Goal: Navigation & Orientation: Find specific page/section

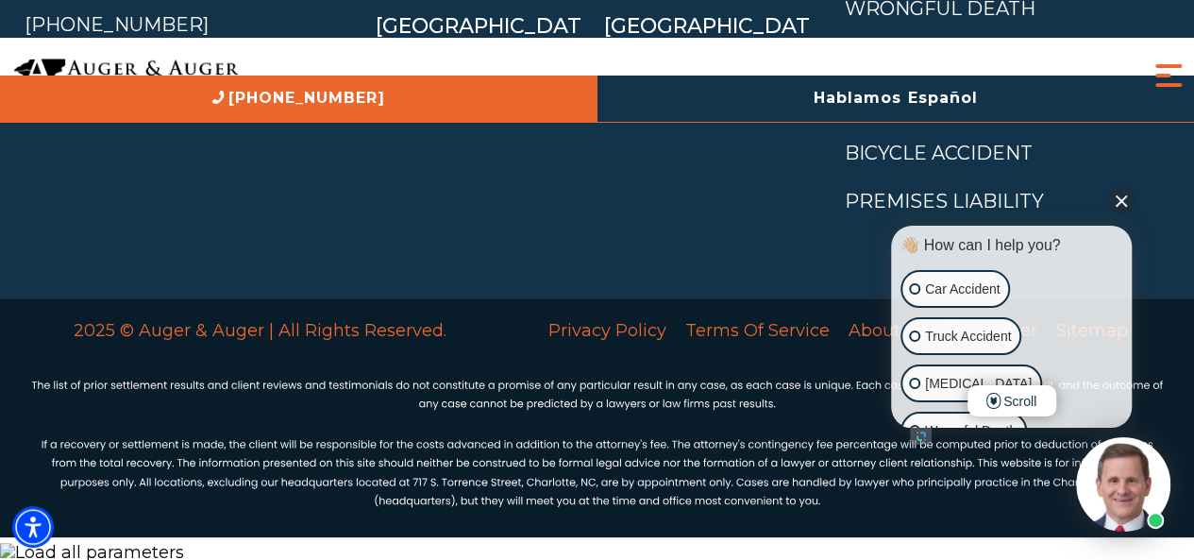
scroll to position [8593, 0]
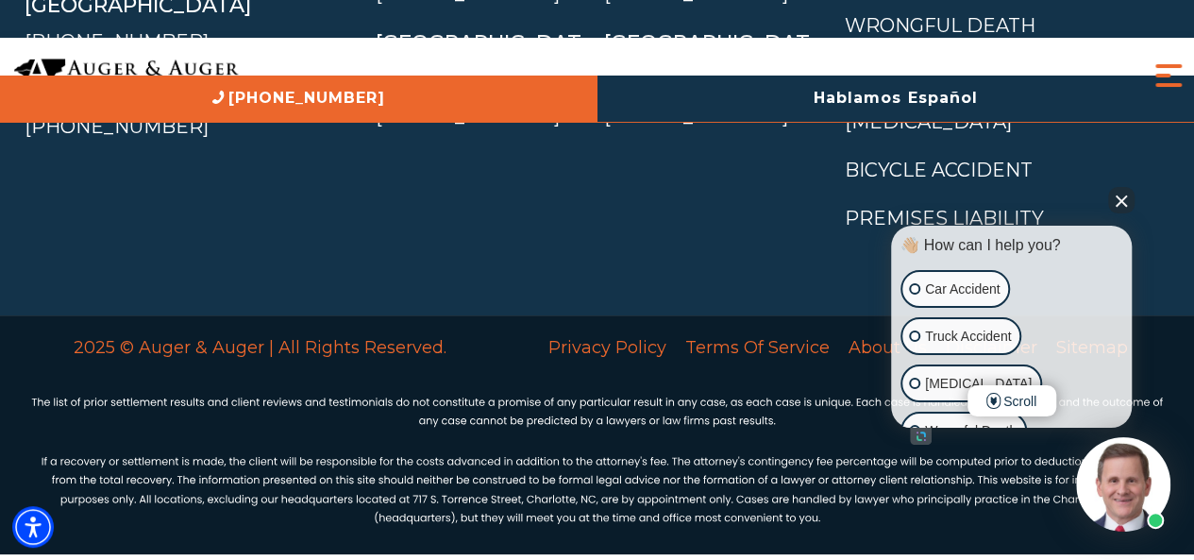
click at [1119, 199] on button "Close Intaker Chat Widget" at bounding box center [1121, 200] width 26 height 26
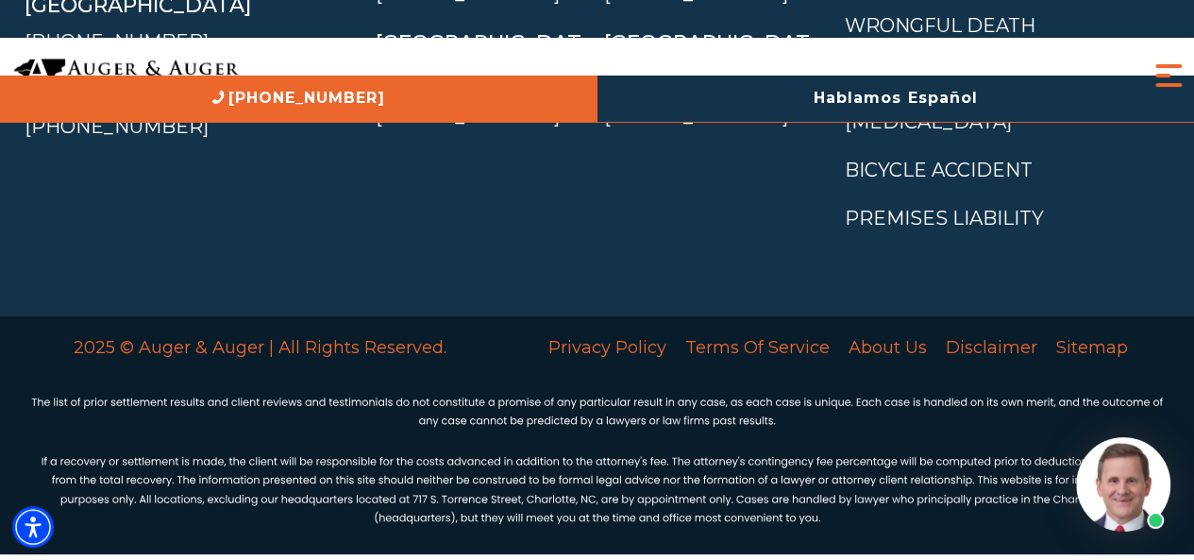
click at [1138, 477] on img at bounding box center [1123, 484] width 94 height 94
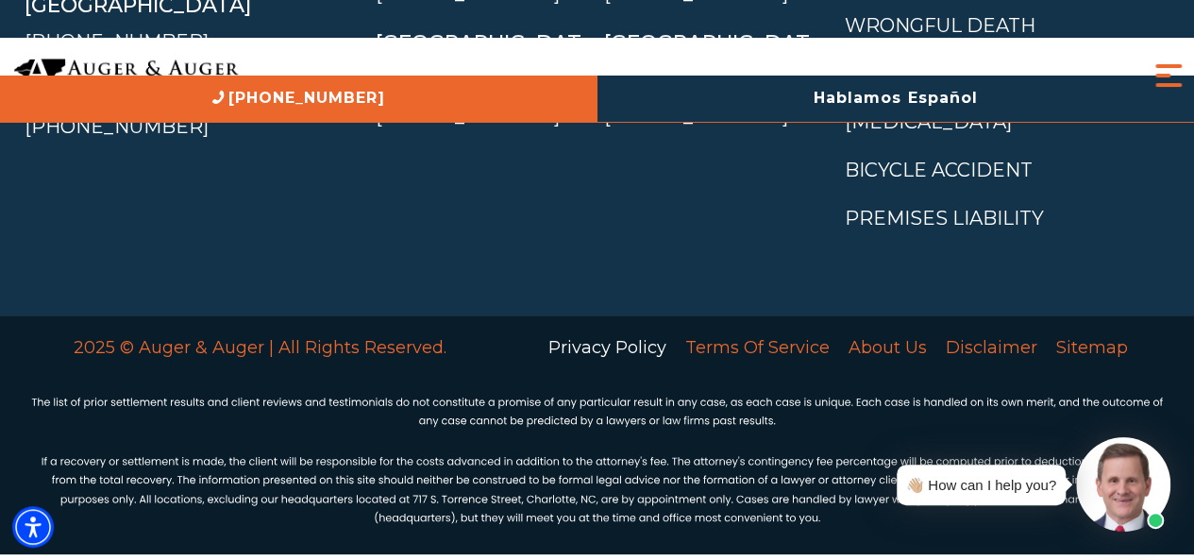
click at [643, 362] on link "Privacy Policy" at bounding box center [607, 348] width 137 height 40
